Goal: Find contact information: Find contact information

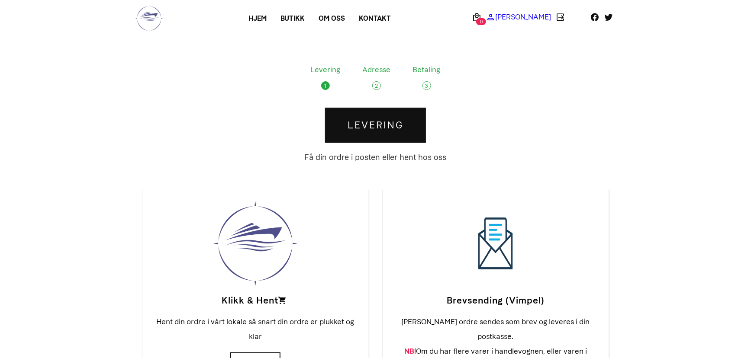
click at [521, 17] on p "[PERSON_NAME]" at bounding box center [523, 17] width 56 height 0
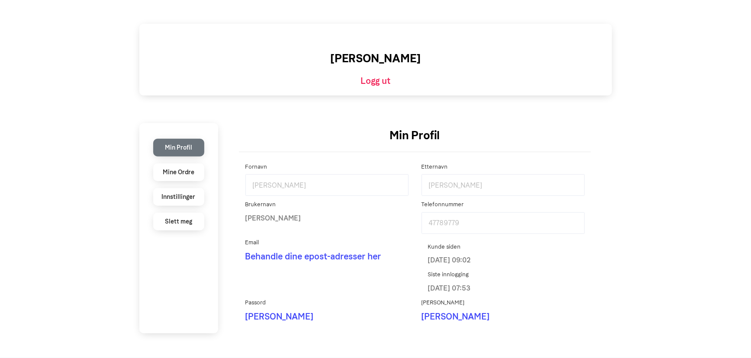
scroll to position [78, 0]
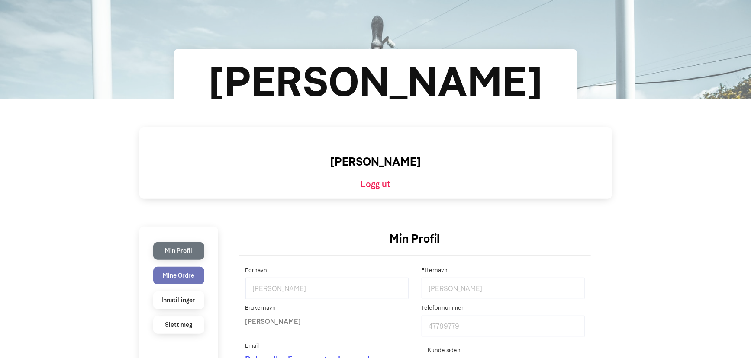
click at [192, 272] on li "Mine Ordre" at bounding box center [178, 276] width 51 height 18
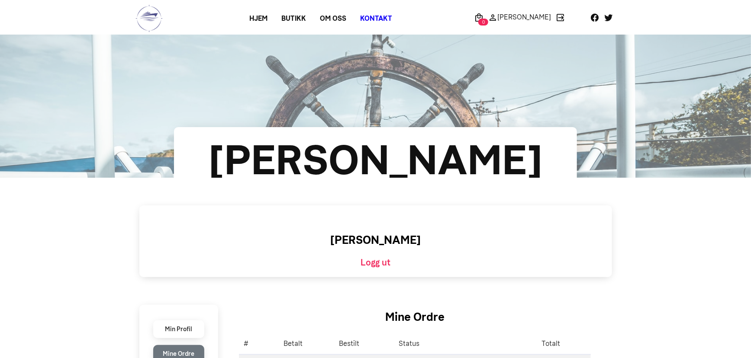
click at [377, 15] on link "Kontakt" at bounding box center [376, 19] width 46 height 16
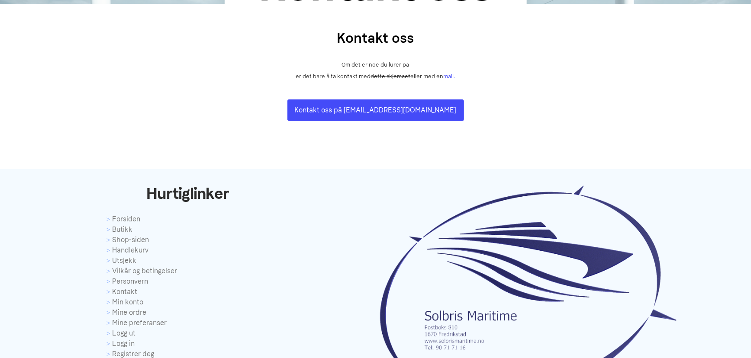
scroll to position [196, 0]
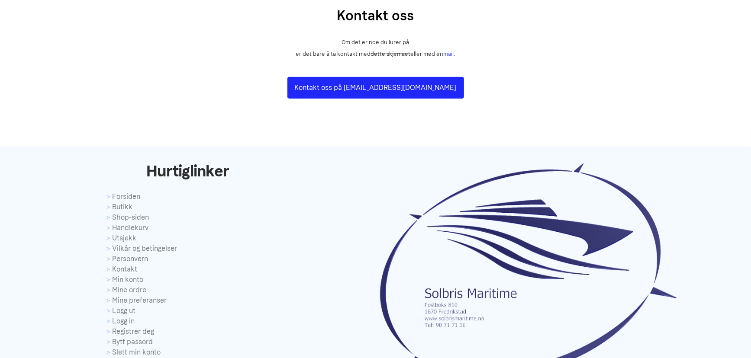
click at [369, 91] on link "Kontakt oss på post@solbrismaritime.no" at bounding box center [375, 88] width 177 height 22
click at [364, 86] on link "Kontakt oss på post@solbrismaritime.no" at bounding box center [375, 88] width 177 height 22
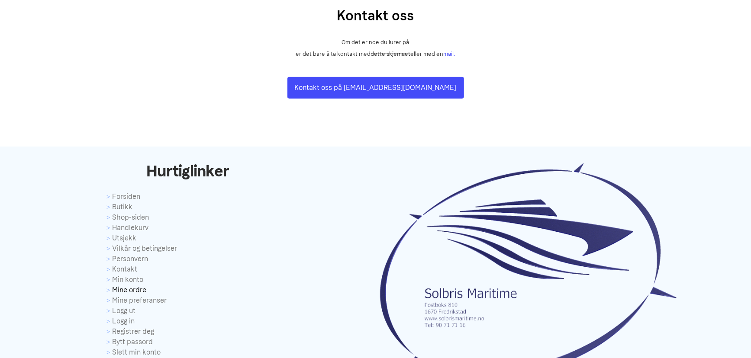
click at [140, 286] on link "Mine ordre" at bounding box center [187, 290] width 162 height 10
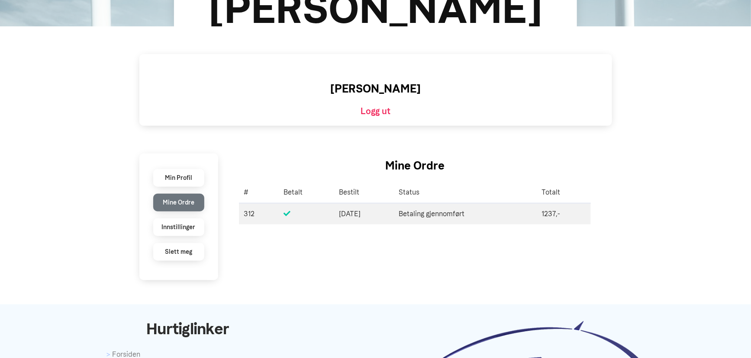
scroll to position [157, 0]
